Goal: Task Accomplishment & Management: Use online tool/utility

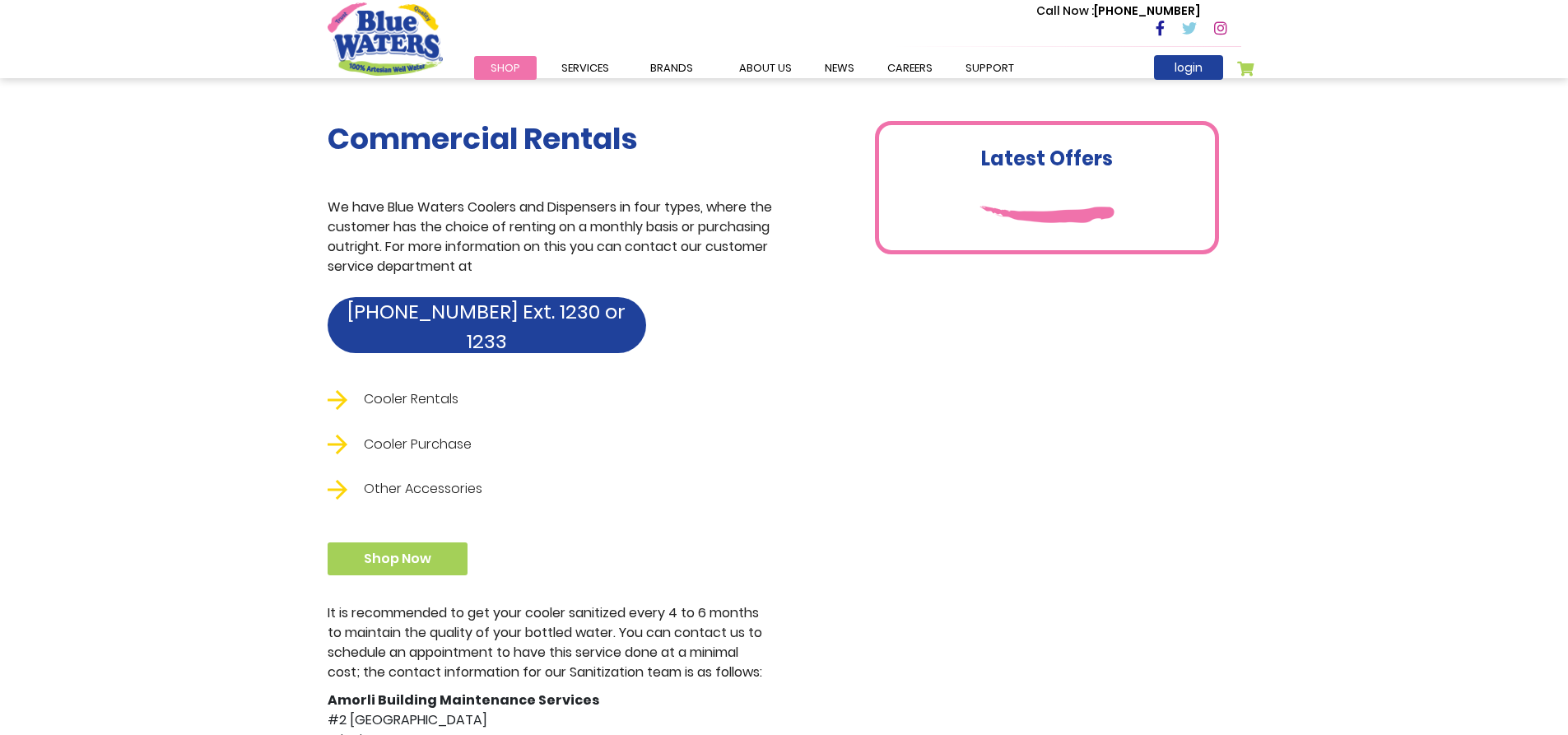
scroll to position [905, 0]
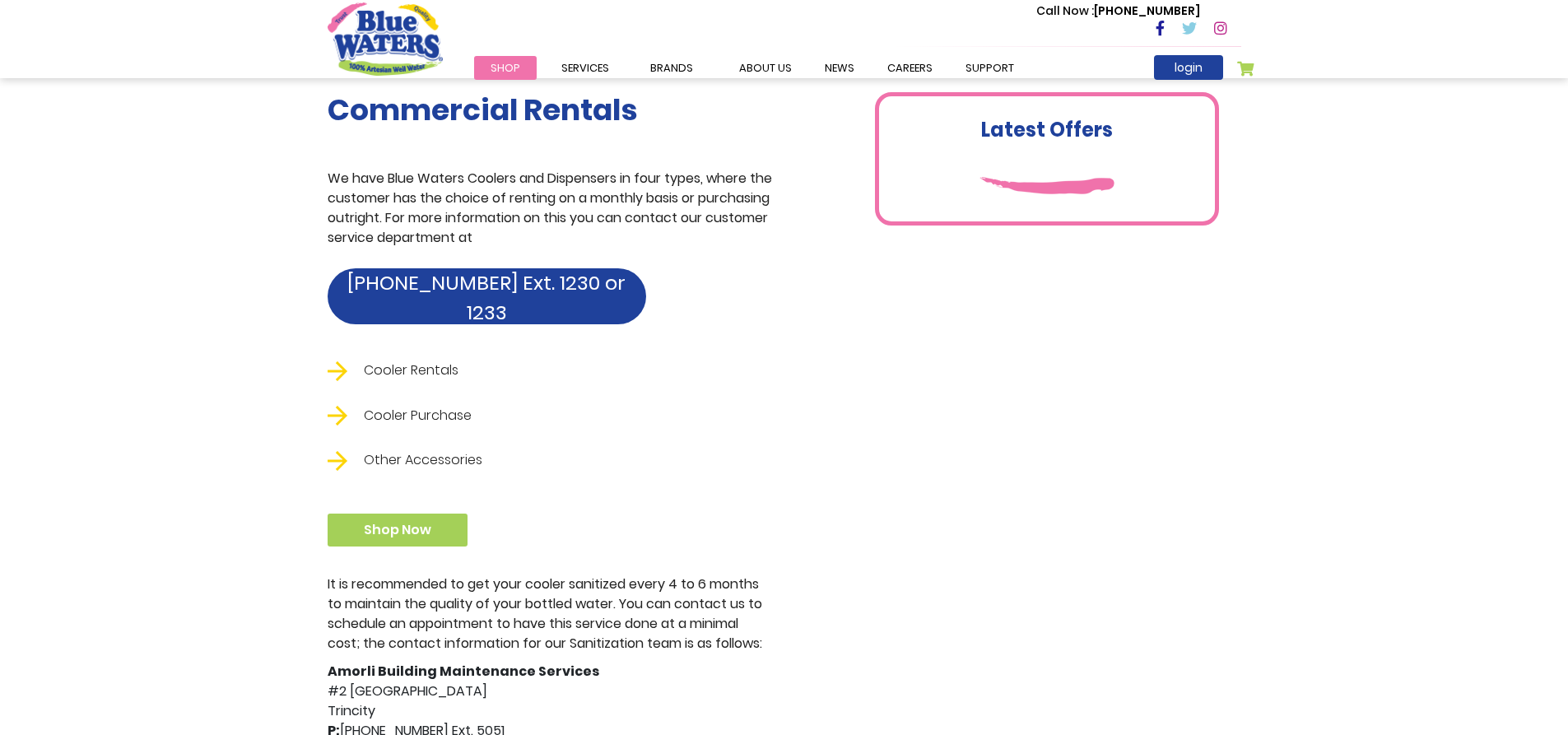
click at [426, 413] on li "Cooler Purchase" at bounding box center [550, 415] width 444 height 20
click at [426, 369] on li "Cooler Rentals" at bounding box center [550, 370] width 444 height 20
click at [433, 428] on ul "Cooler Rentals Cooler Purchase Other Accessories" at bounding box center [550, 415] width 444 height 110
click at [422, 373] on li "Cooler Rentals" at bounding box center [550, 370] width 444 height 20
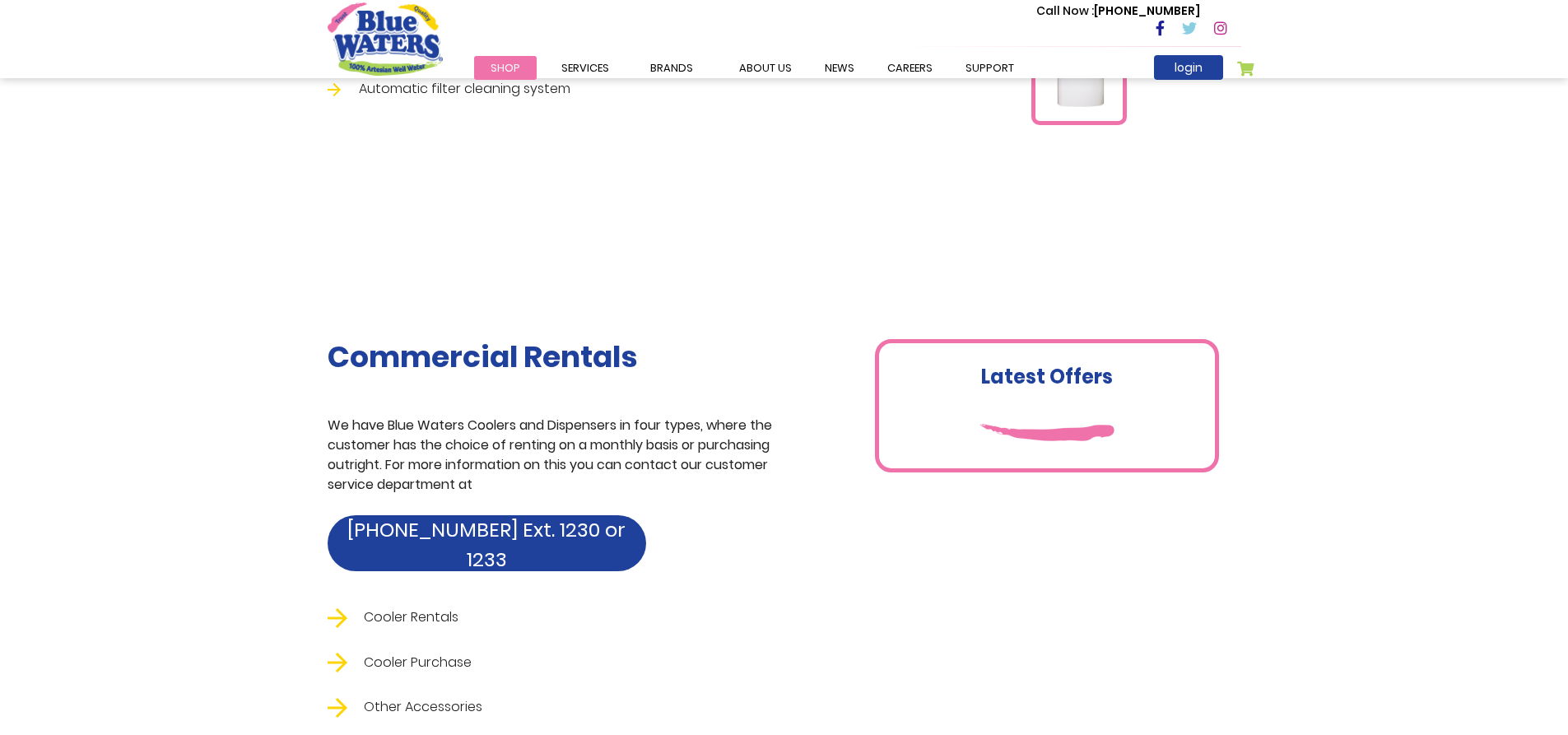
click at [485, 353] on h1 "Commercial Rentals" at bounding box center [550, 356] width 444 height 36
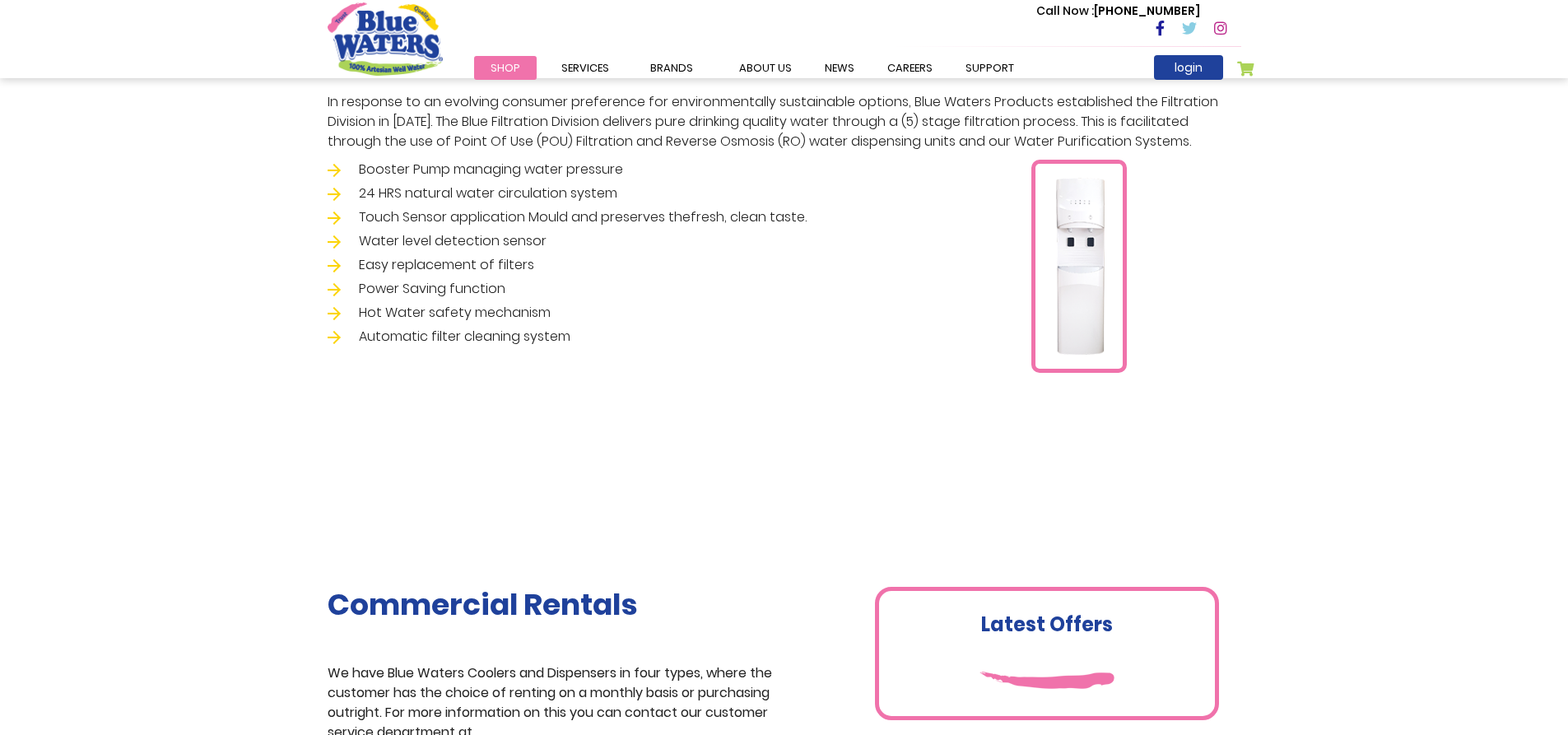
scroll to position [247, 0]
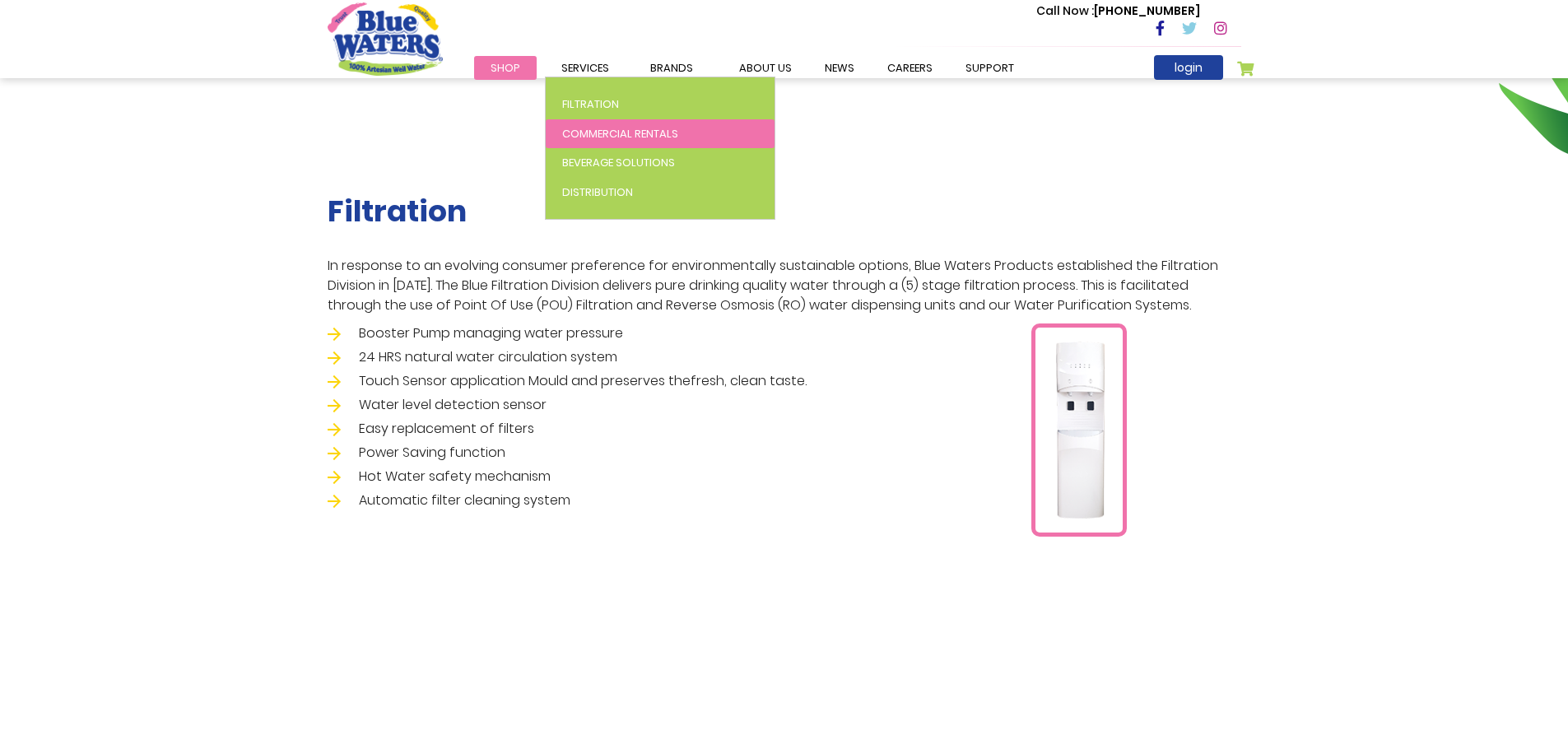
click at [614, 129] on span "Commercial Rentals" at bounding box center [620, 133] width 116 height 15
